Goal: Find specific page/section: Find specific page/section

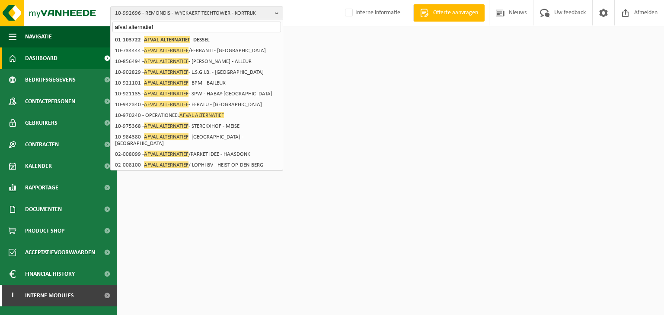
type input "afval alternatief"
click at [195, 36] on strong "01-103722 - AFVAL ALTERNATIEF - DESSEL" at bounding box center [162, 39] width 95 height 6
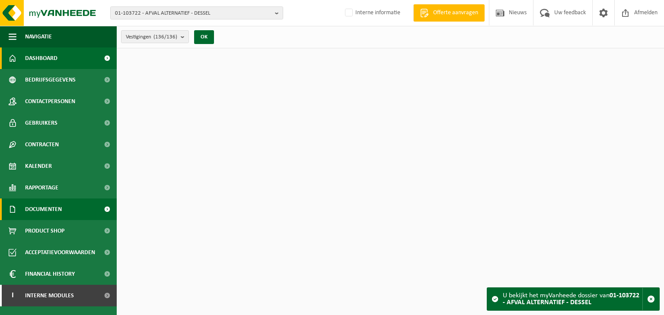
click at [92, 207] on link "Documenten" at bounding box center [58, 210] width 117 height 22
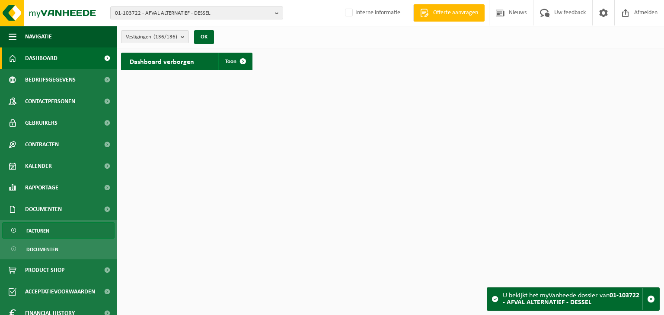
click at [52, 234] on link "Facturen" at bounding box center [58, 231] width 112 height 16
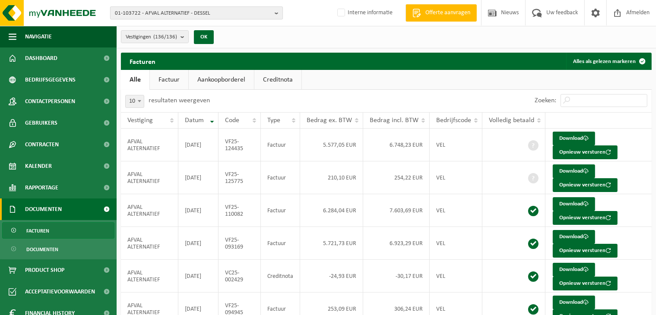
click at [168, 11] on span "01-103722 - AFVAL ALTERNATIEF - DESSEL" at bounding box center [193, 13] width 156 height 13
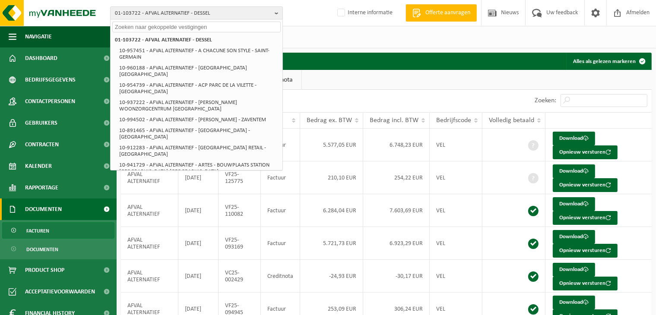
click at [154, 26] on input "text" at bounding box center [196, 27] width 169 height 11
click at [230, 29] on input "text" at bounding box center [196, 27] width 169 height 11
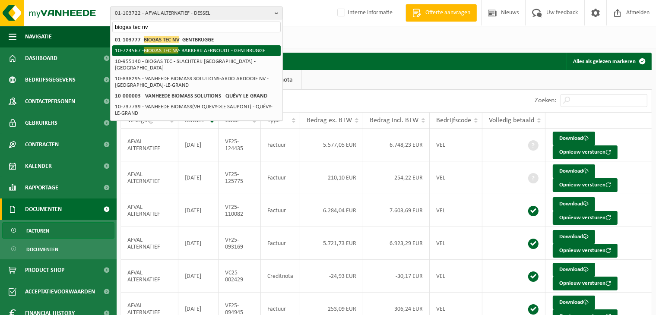
type input "biogas tec nv"
click at [229, 46] on li "10-724567 - BIOGAS TEC NV - BAKKERIJ AERNOUDT - GENTBRUGGE" at bounding box center [196, 50] width 169 height 11
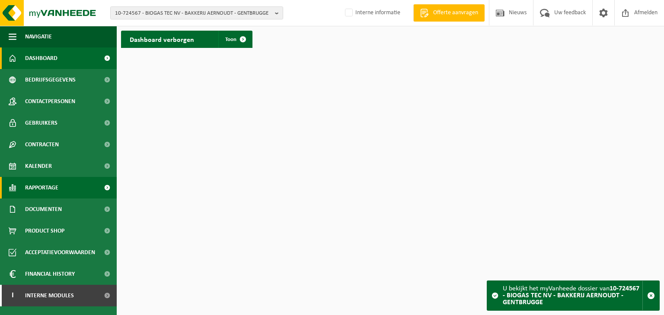
click at [71, 191] on link "Rapportage" at bounding box center [58, 188] width 117 height 22
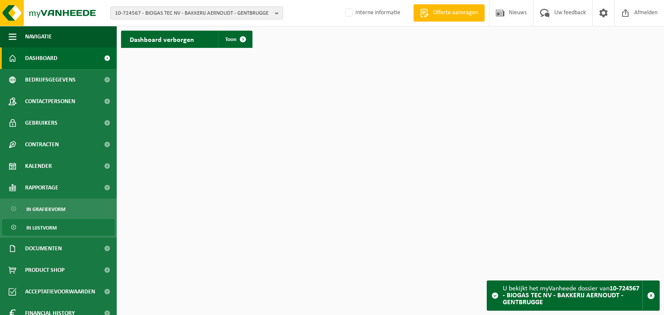
click at [42, 226] on span "In lijstvorm" at bounding box center [41, 228] width 30 height 16
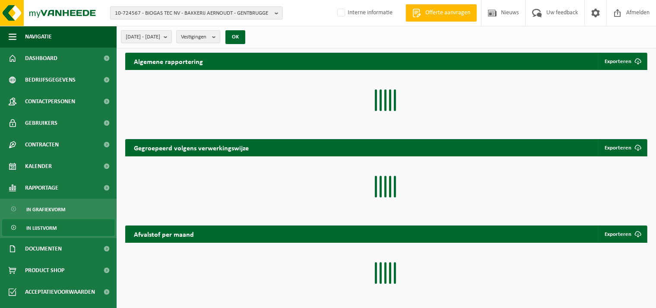
click at [38, 243] on span "Documenten" at bounding box center [43, 249] width 37 height 22
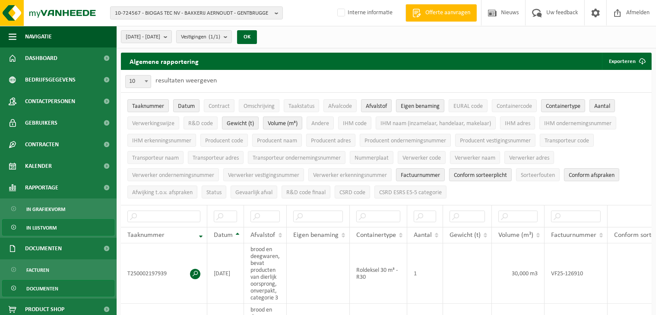
click at [38, 281] on span "Documenten" at bounding box center [42, 289] width 32 height 16
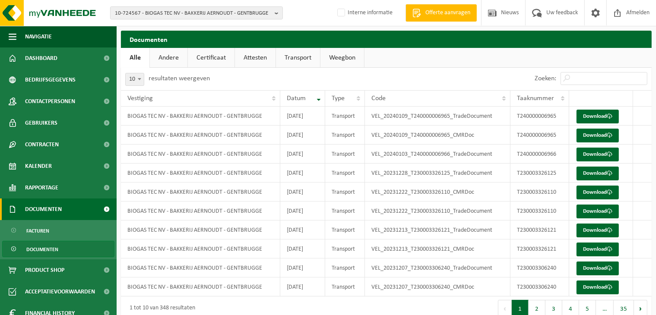
click at [48, 207] on span "Documenten" at bounding box center [43, 210] width 37 height 22
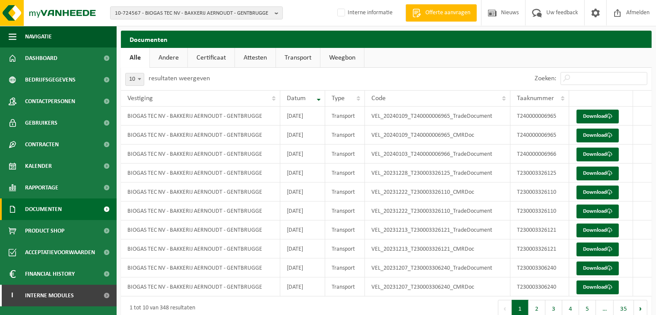
click at [59, 202] on span "Documenten" at bounding box center [43, 210] width 37 height 22
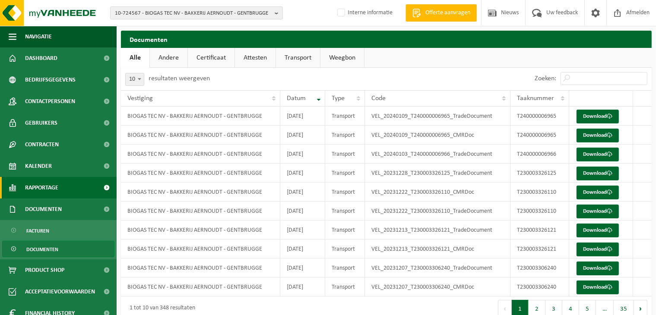
click at [62, 191] on link "Rapportage" at bounding box center [58, 188] width 117 height 22
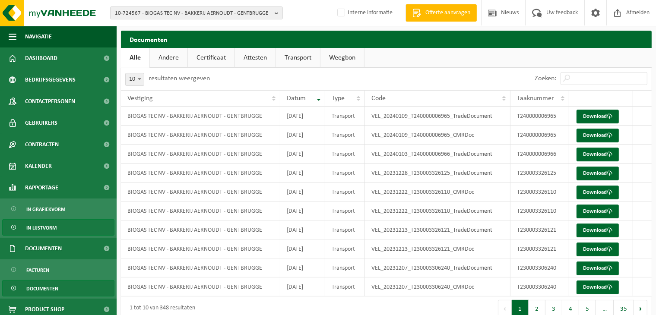
click at [48, 222] on span "In lijstvorm" at bounding box center [41, 228] width 30 height 16
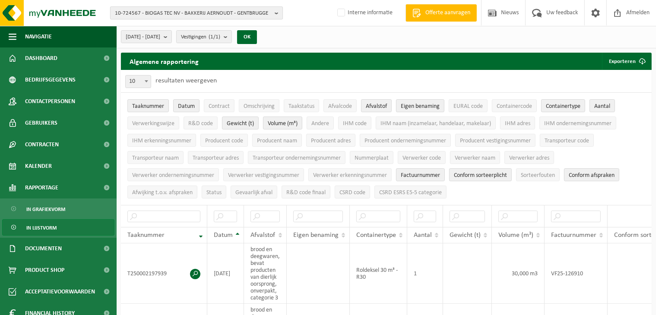
click at [193, 18] on span "10-724567 - BIOGAS TEC NV - BAKKERIJ AERNOUDT - GENTBRUGGE" at bounding box center [193, 13] width 156 height 13
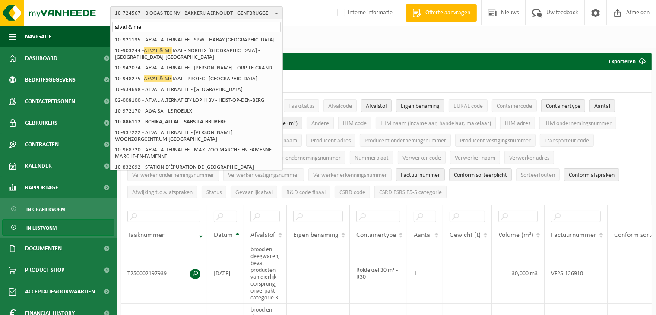
click at [150, 26] on input "afval & me" at bounding box center [196, 27] width 169 height 11
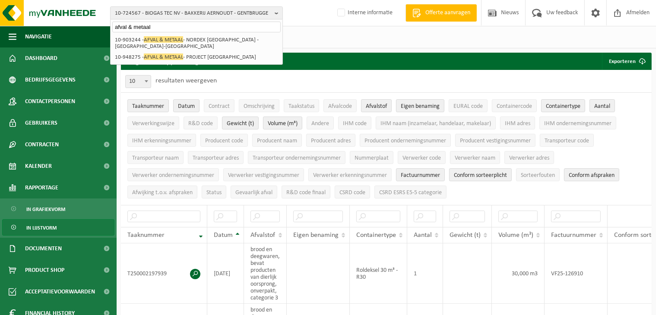
click at [135, 23] on input "afval & metaal" at bounding box center [196, 27] width 169 height 11
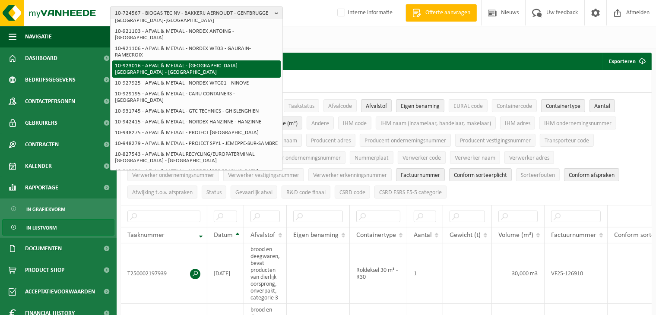
scroll to position [86, 0]
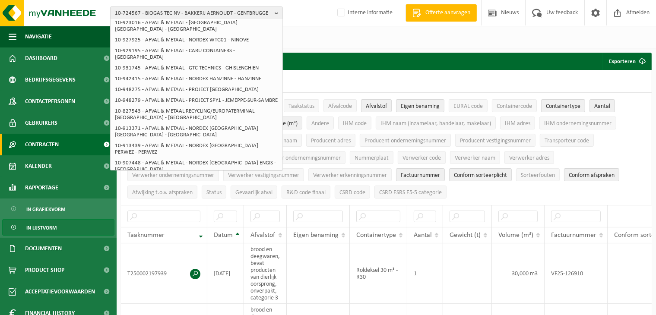
type input "afval metaal"
click at [197, 6] on button "10-724567 - BIOGAS TEC NV - BAKKERIJ AERNOUDT - GENTBRUGGE" at bounding box center [196, 12] width 173 height 13
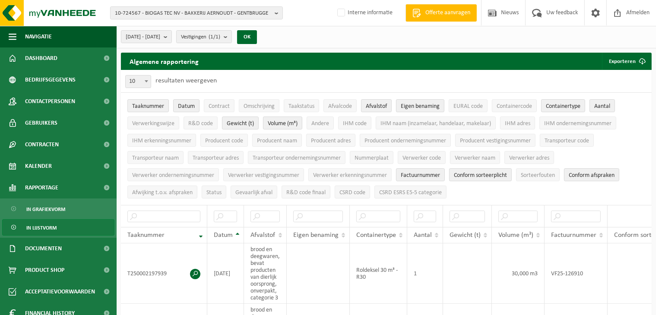
click at [179, 23] on div "10-724567 - BIOGAS TEC NV - BAKKERIJ AERNOUDT - GENTBRUGGE 01-103777 - BIOGAS T…" at bounding box center [328, 13] width 656 height 26
click at [182, 12] on span "10-724567 - BIOGAS TEC NV - BAKKERIJ AERNOUDT - GENTBRUGGE" at bounding box center [193, 13] width 156 height 13
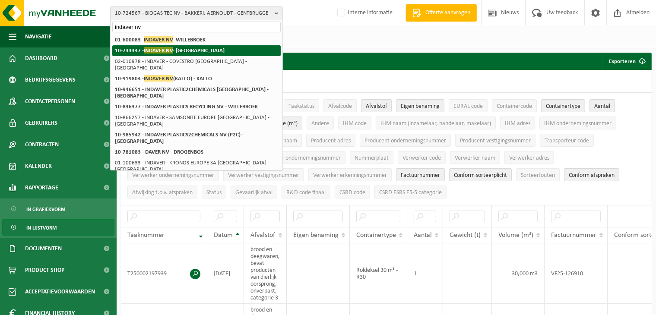
type input "indaver nv"
click at [176, 52] on strong "10-733347 - INDAVER NV - MECHELEN" at bounding box center [170, 50] width 110 height 6
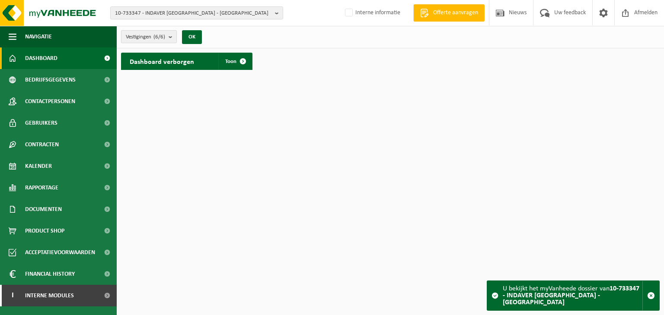
click at [165, 37] on count "(6/6)" at bounding box center [159, 37] width 12 height 6
